Goal: Information Seeking & Learning: Learn about a topic

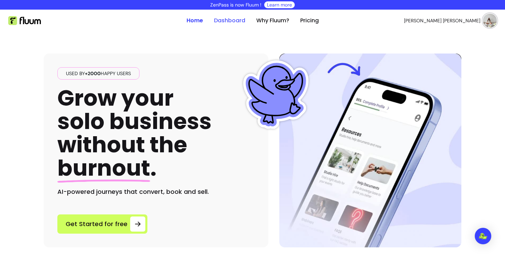
click at [224, 22] on link "Dashboard" at bounding box center [229, 20] width 31 height 8
click at [278, 21] on link "Why Fluum?" at bounding box center [272, 20] width 33 height 8
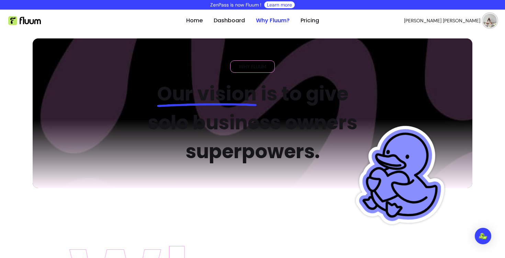
click at [278, 21] on link "Why Fluum?" at bounding box center [273, 20] width 34 height 8
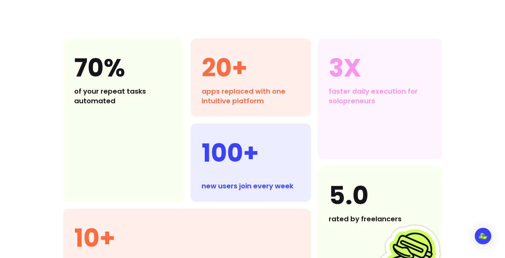
scroll to position [644, 0]
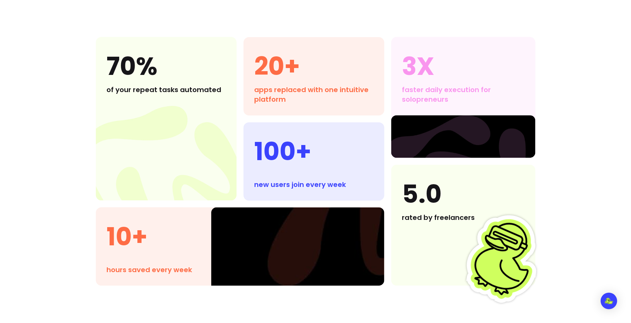
scroll to position [627, 0]
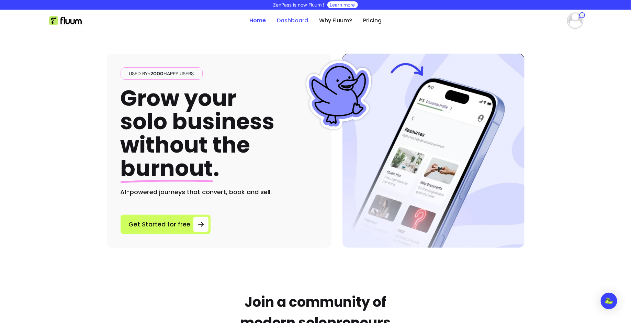
click at [307, 24] on link "Dashboard" at bounding box center [292, 20] width 31 height 8
click at [332, 23] on link "Why Fluum?" at bounding box center [335, 20] width 33 height 8
click at [334, 16] on ul "Home Dashboard Why Fluum? Pricing" at bounding box center [315, 21] width 132 height 22
click at [335, 19] on link "Why Fluum?" at bounding box center [335, 20] width 33 height 8
click at [337, 21] on link "Why Fluum?" at bounding box center [335, 20] width 33 height 8
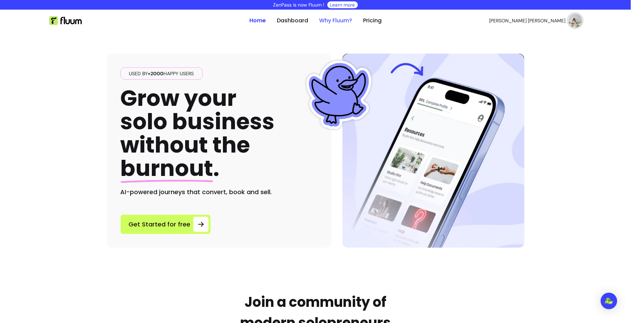
click at [331, 24] on link "Why Fluum?" at bounding box center [335, 20] width 33 height 8
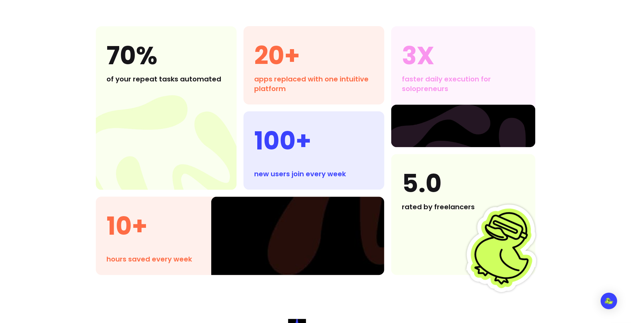
scroll to position [640, 0]
